Goal: Information Seeking & Learning: Find specific page/section

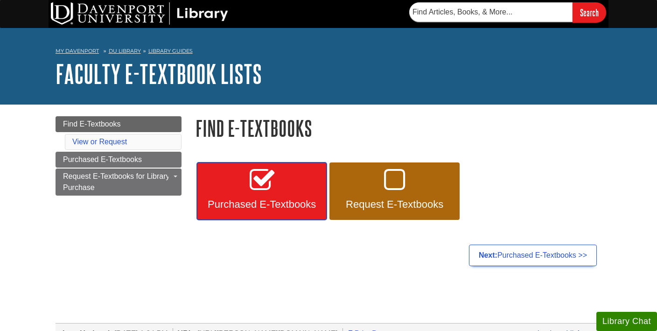
click at [245, 192] on link "Purchased E-Textbooks" at bounding box center [262, 191] width 130 height 58
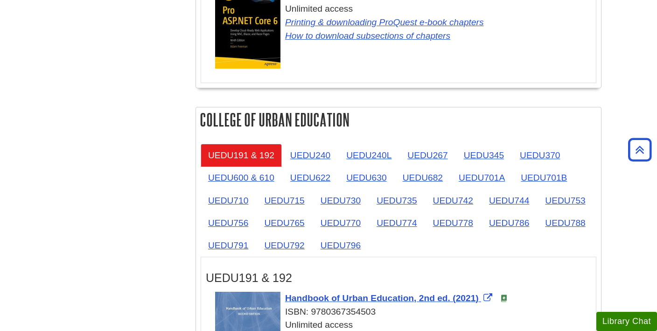
scroll to position [1419, 0]
click at [323, 158] on link "UEDU240" at bounding box center [310, 154] width 55 height 23
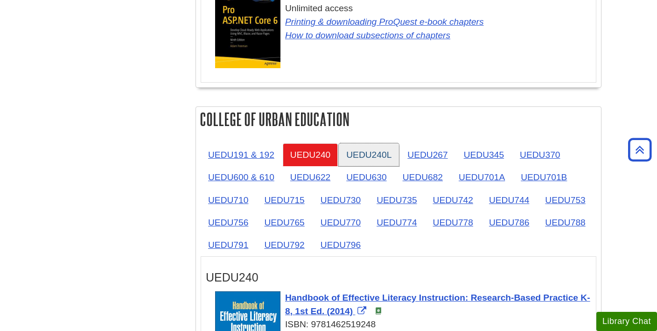
click at [365, 159] on link "UEDU240L" at bounding box center [369, 154] width 60 height 23
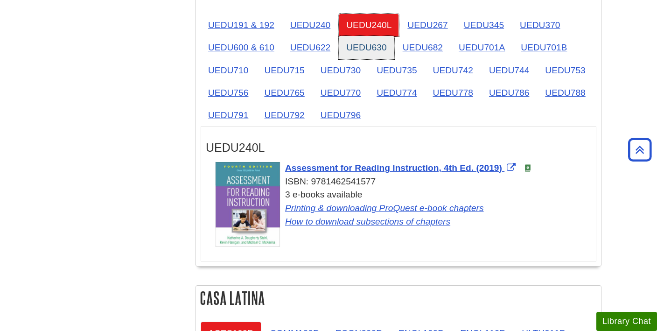
scroll to position [1555, 0]
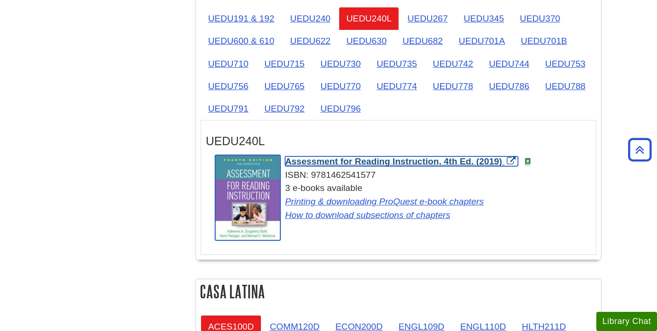
click at [350, 166] on span "Assessment for Reading Instruction, 4th Ed. (2019)" at bounding box center [393, 161] width 217 height 10
